Goal: Information Seeking & Learning: Learn about a topic

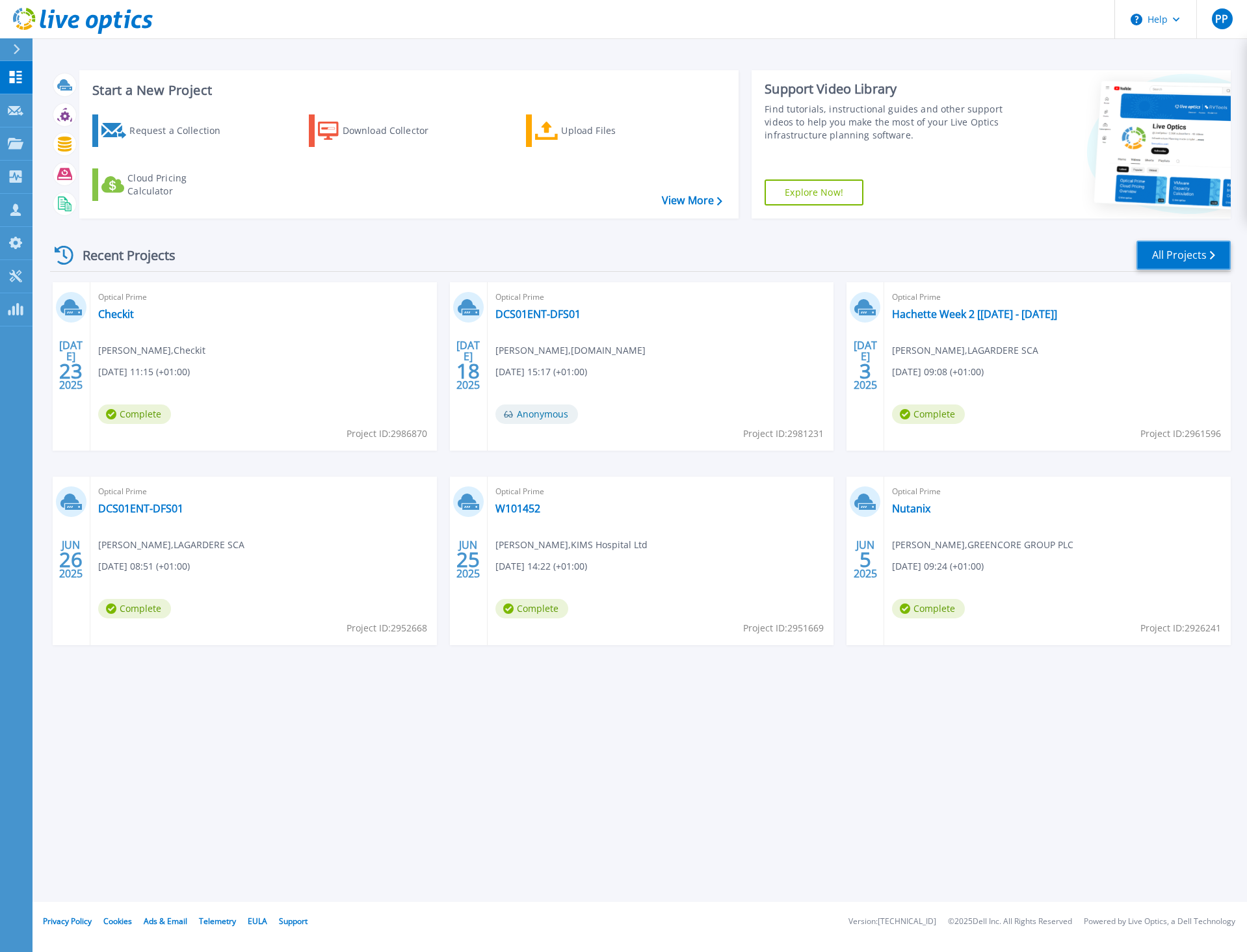
click at [1184, 254] on link "All Projects" at bounding box center [1184, 255] width 94 height 29
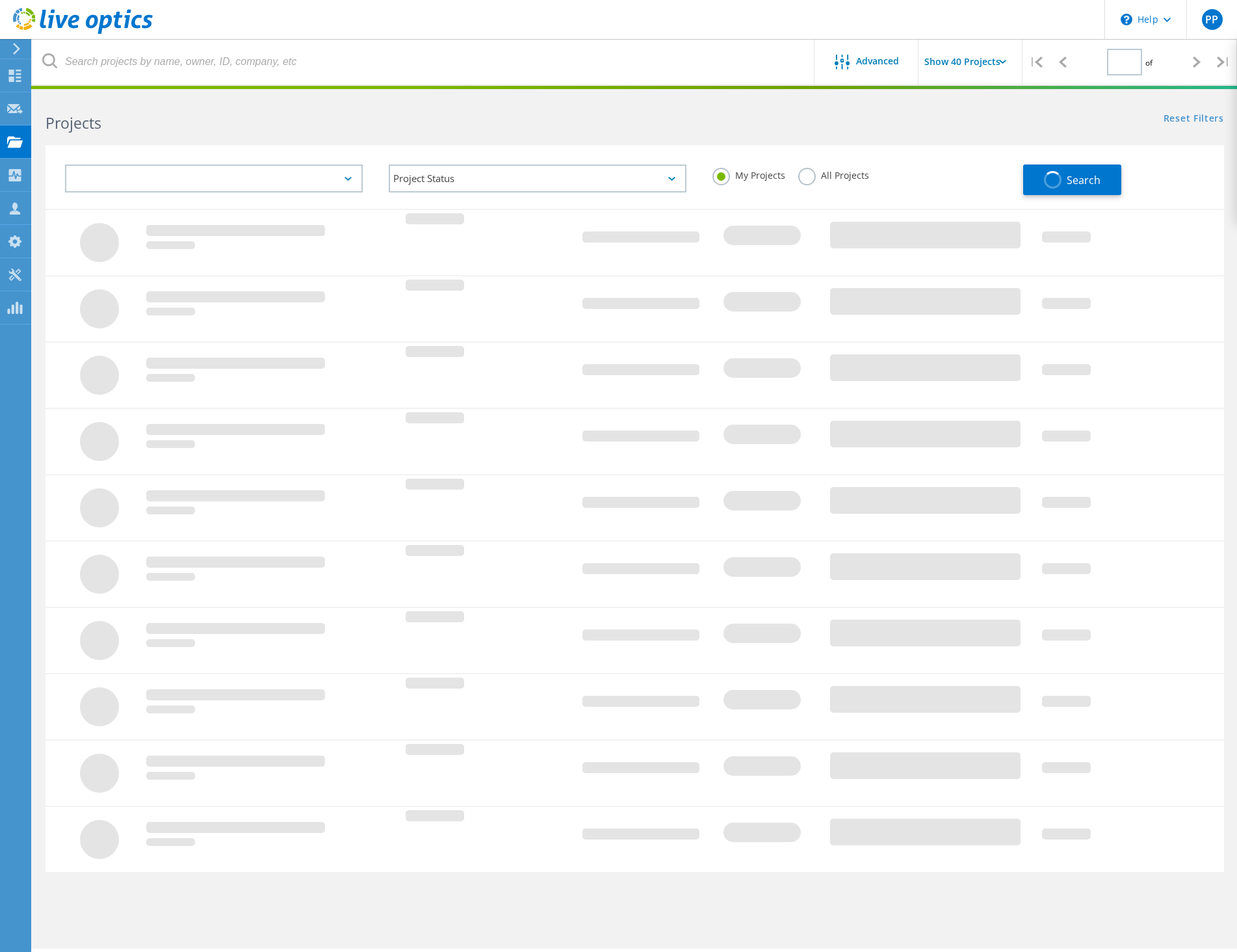
type input "1"
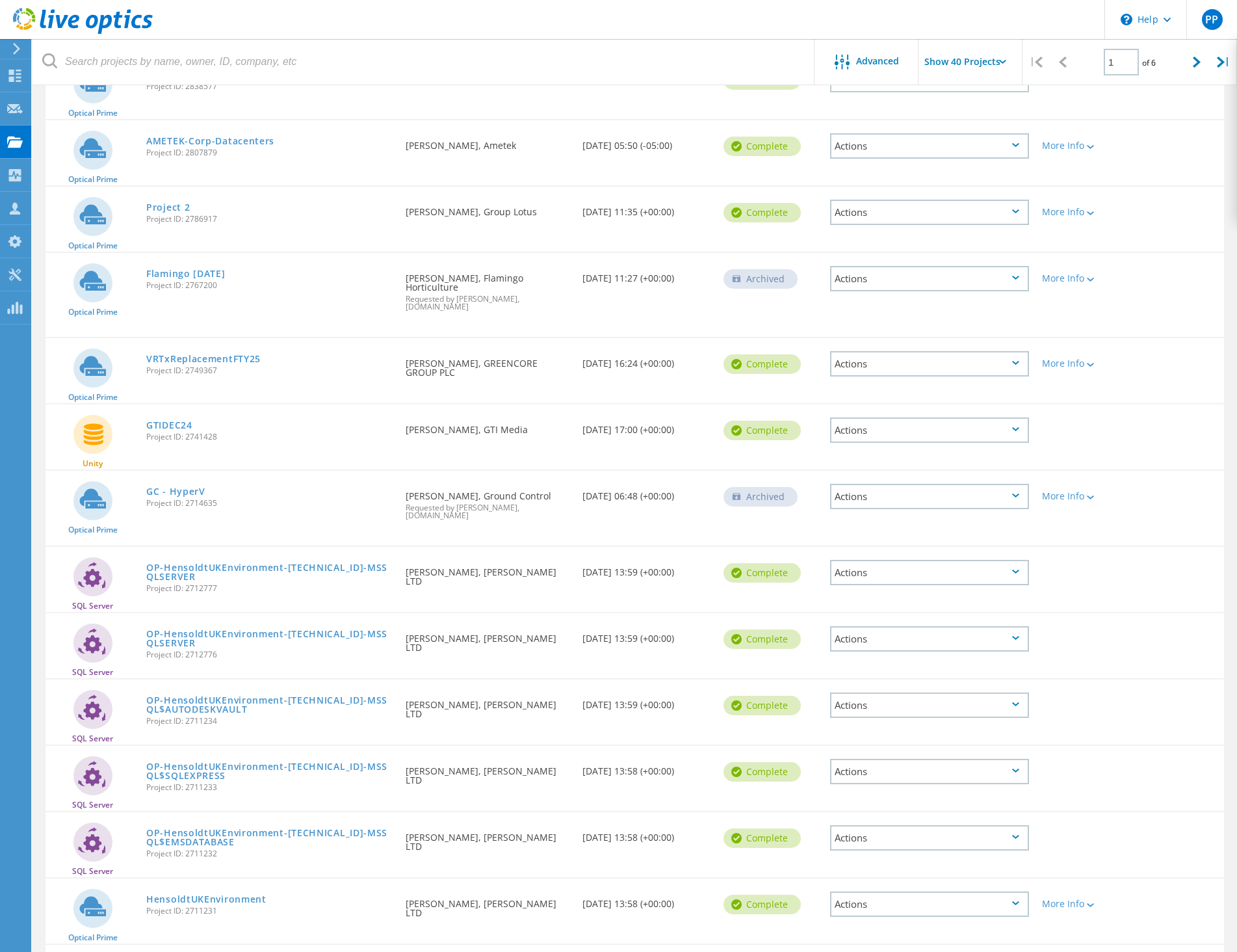
scroll to position [910, 0]
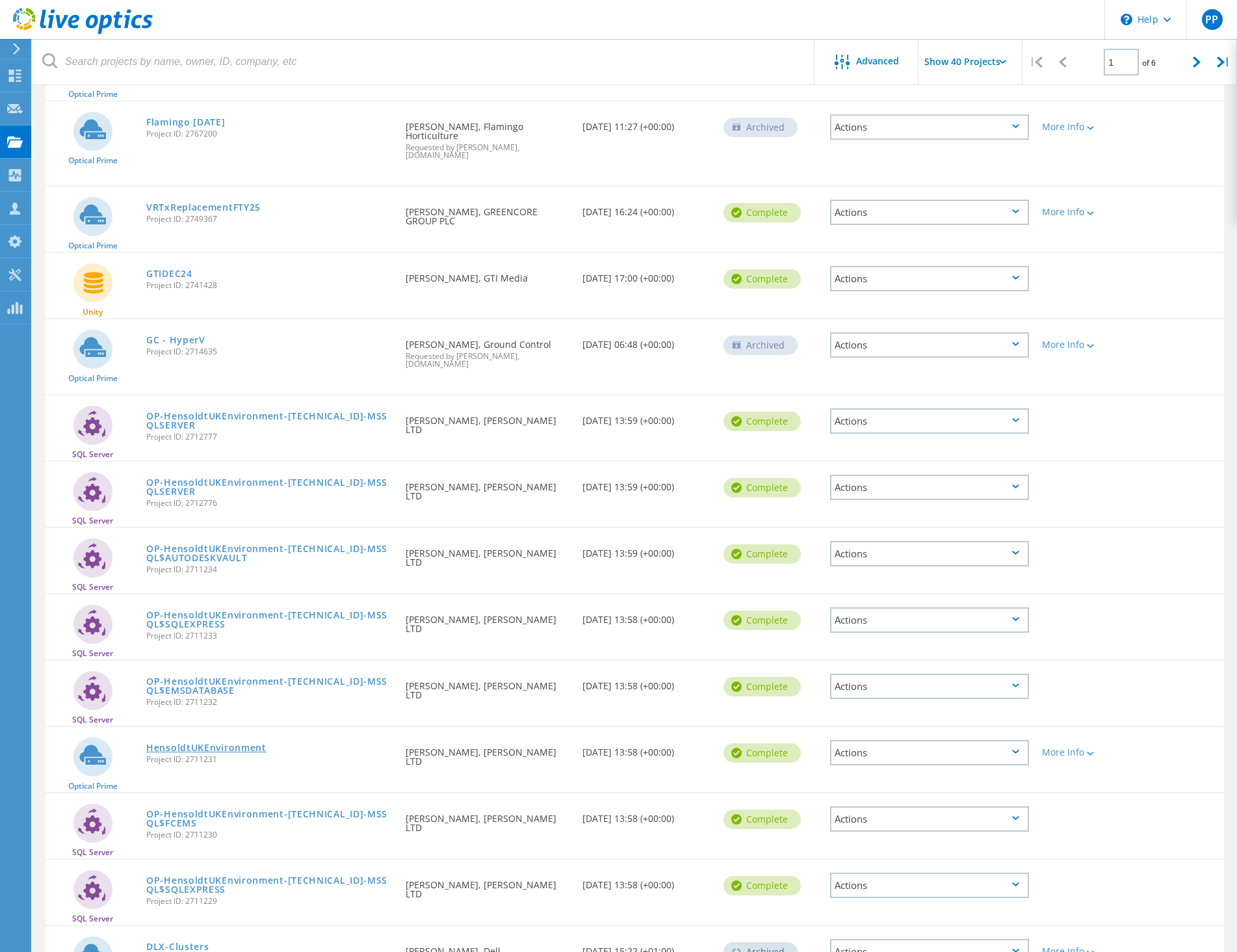
click at [223, 743] on link "HensoldtUKEnvironment" at bounding box center [207, 747] width 120 height 9
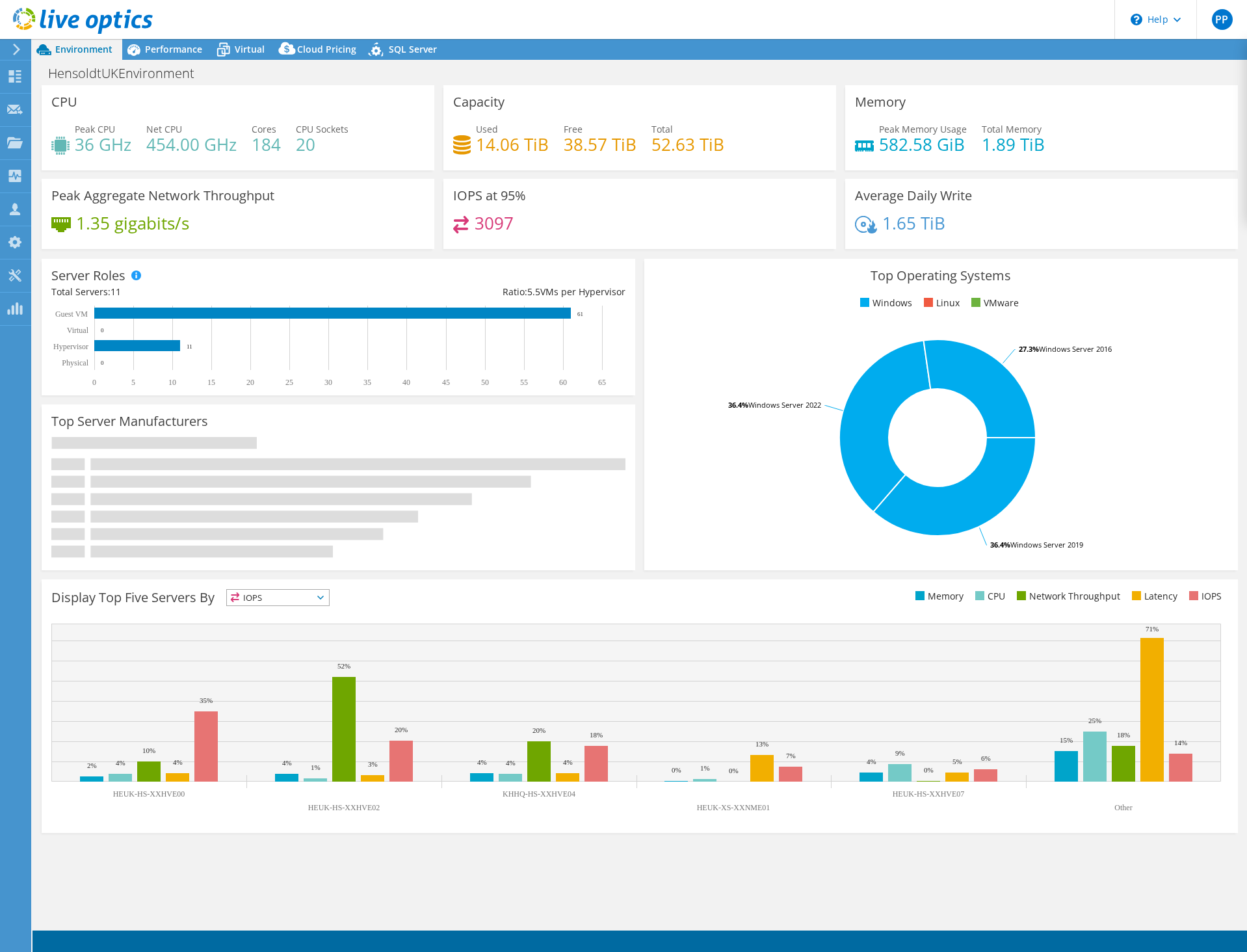
select select "USD"
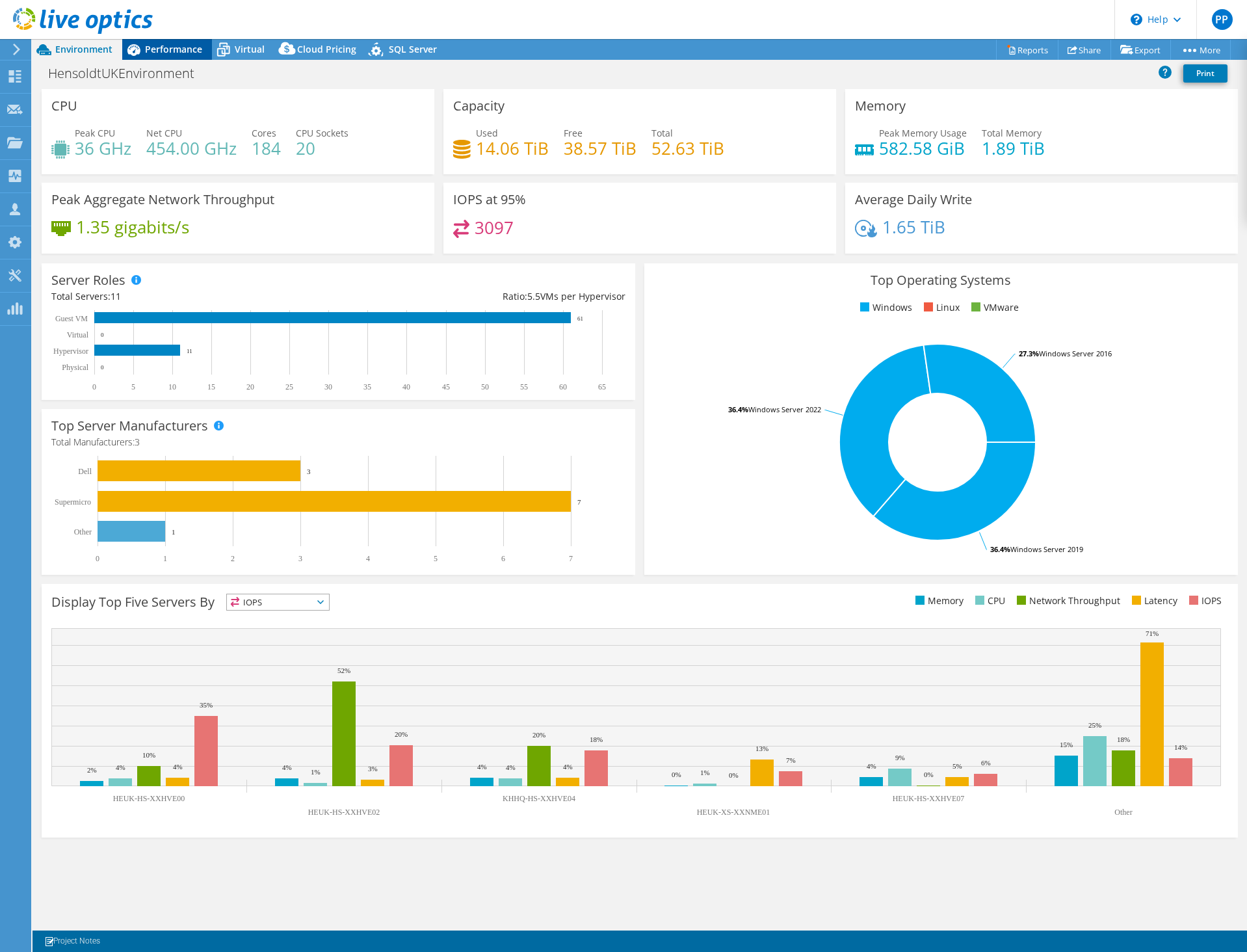
click at [151, 48] on span "Performance" at bounding box center [174, 49] width 57 height 12
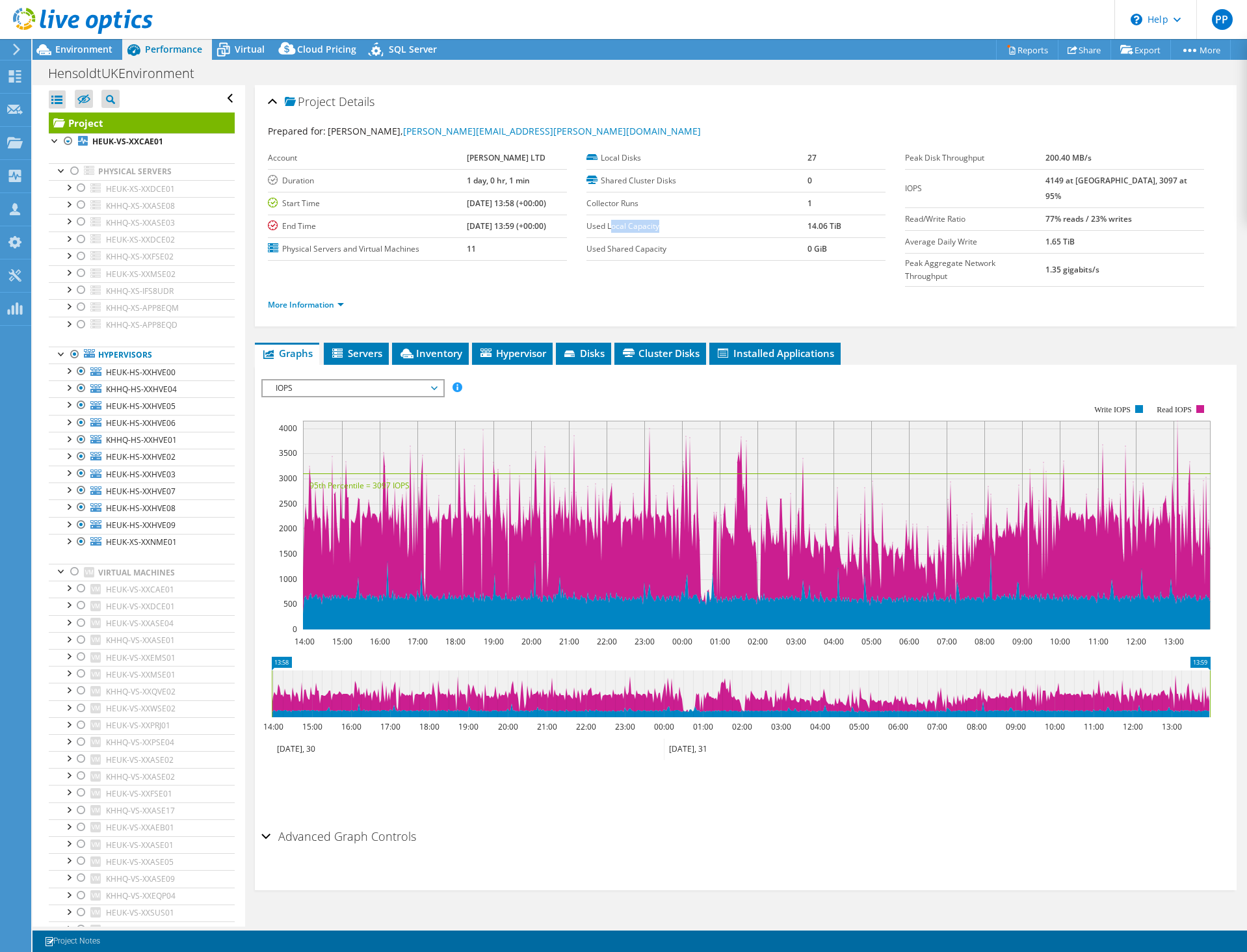
drag, startPoint x: 606, startPoint y: 229, endPoint x: 786, endPoint y: 228, distance: 180.0
click at [786, 228] on label "Used Local Capacity" at bounding box center [697, 226] width 221 height 13
drag, startPoint x: 807, startPoint y: 225, endPoint x: 864, endPoint y: 225, distance: 57.0
click at [864, 225] on td "14.06 TiB" at bounding box center [846, 226] width 78 height 22
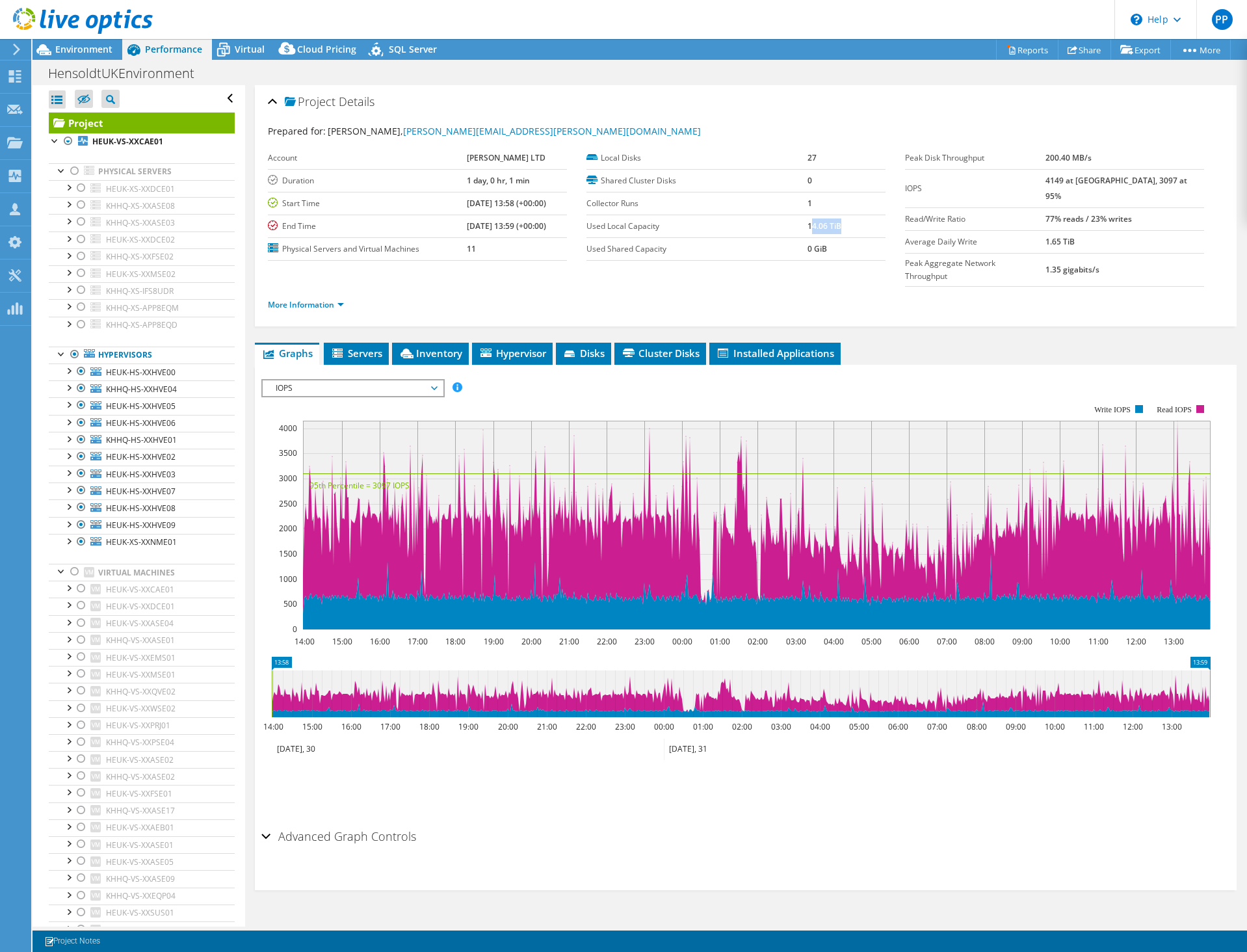
click at [864, 225] on td "14.06 TiB" at bounding box center [846, 226] width 78 height 22
click at [782, 225] on tr "Used Local Capacity 14.06 TiB" at bounding box center [736, 226] width 299 height 22
click at [782, 225] on label "Used Local Capacity" at bounding box center [697, 226] width 221 height 13
drag, startPoint x: 782, startPoint y: 225, endPoint x: 844, endPoint y: 225, distance: 62.0
click at [844, 225] on tr "Used Local Capacity 14.06 TiB" at bounding box center [736, 226] width 299 height 22
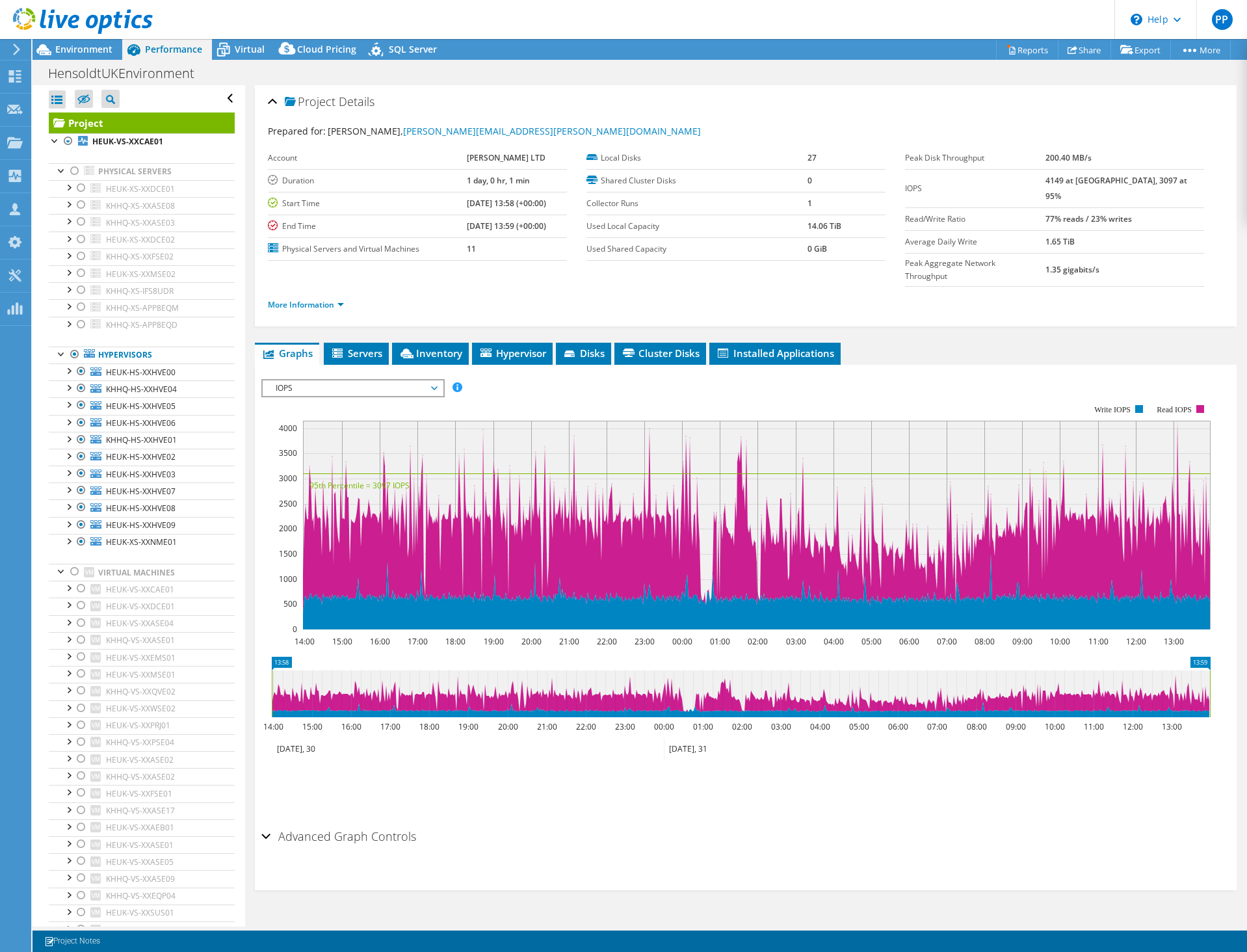
click at [844, 225] on td "14.06 TiB" at bounding box center [846, 226] width 78 height 22
click at [245, 236] on div "Project Details Prepared for: [PERSON_NAME], [PERSON_NAME][EMAIL_ADDRESS][PERSO…" at bounding box center [745, 506] width 1001 height 841
click at [55, 144] on div at bounding box center [55, 140] width 13 height 13
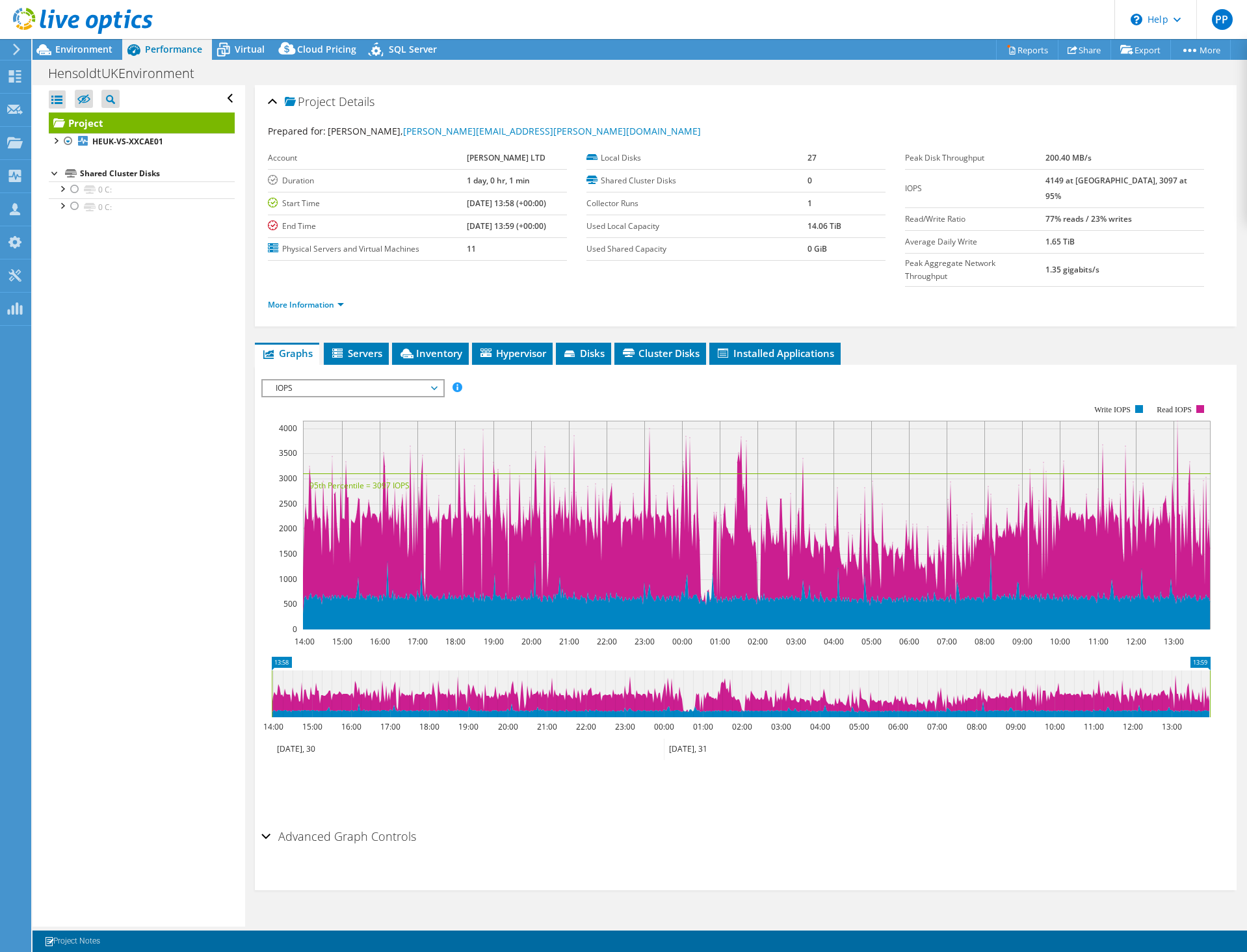
click at [55, 167] on div at bounding box center [55, 172] width 13 height 13
click at [53, 134] on div at bounding box center [55, 140] width 13 height 13
